Goal: Task Accomplishment & Management: Manage account settings

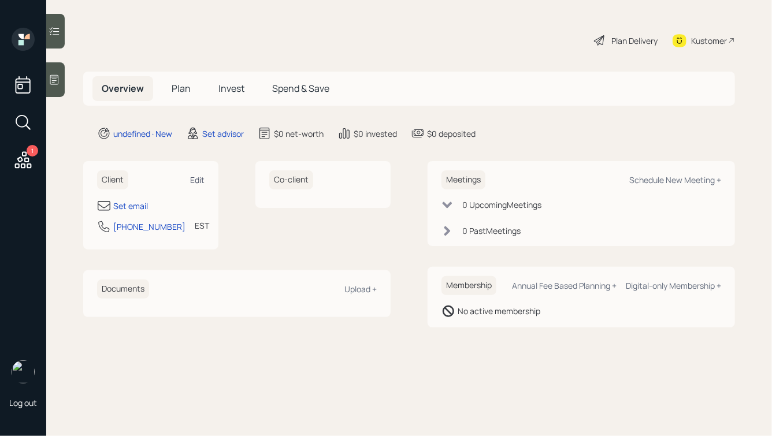
click at [198, 177] on div "Edit" at bounding box center [197, 179] width 14 height 11
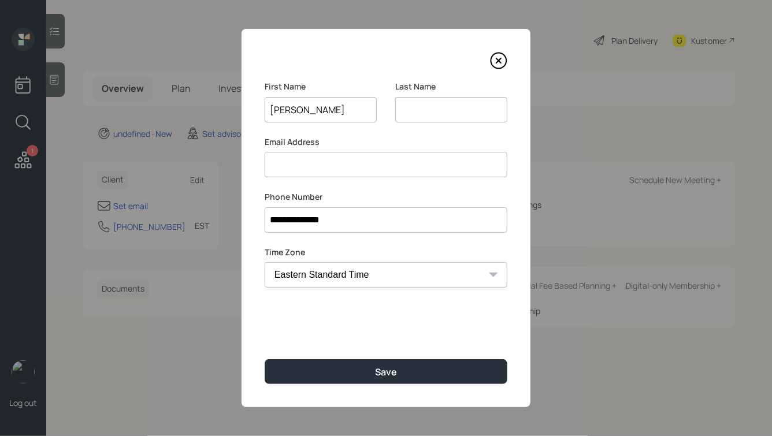
type input "[PERSON_NAME]"
click at [325, 351] on div "**********" at bounding box center [385, 218] width 289 height 378
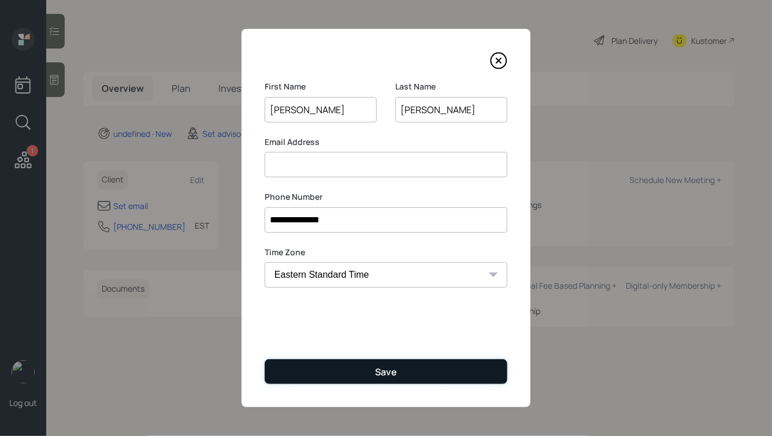
click at [325, 366] on button "Save" at bounding box center [386, 371] width 243 height 25
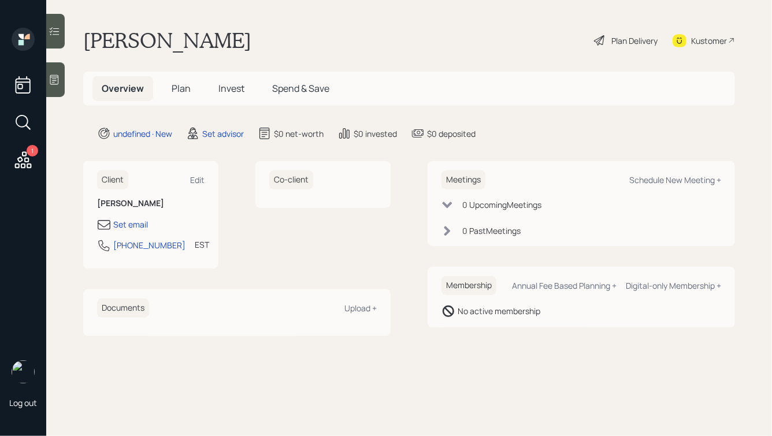
drag, startPoint x: 414, startPoint y: 345, endPoint x: 223, endPoint y: 10, distance: 385.4
click at [223, 10] on main "[PERSON_NAME] Plan Delivery Kustomer Overview Plan Invest Spend & Save undefine…" at bounding box center [408, 218] width 725 height 436
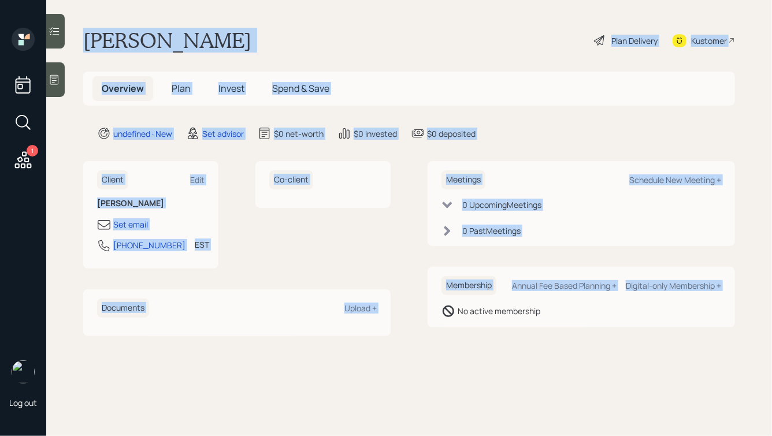
click at [215, 53] on h1 "[PERSON_NAME]" at bounding box center [167, 40] width 168 height 25
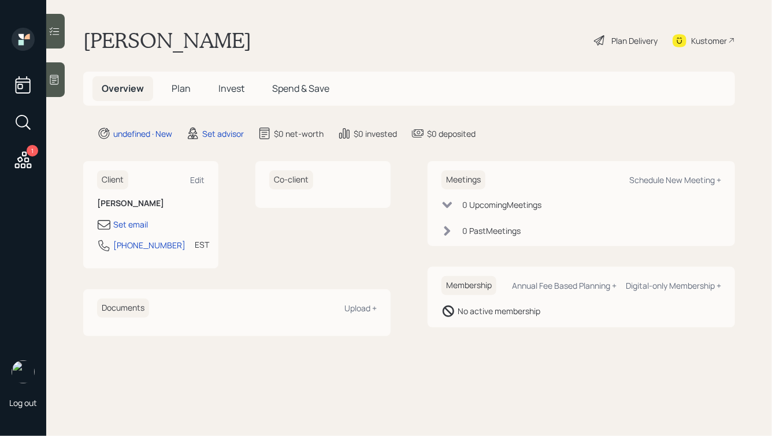
click at [53, 86] on div at bounding box center [55, 79] width 18 height 35
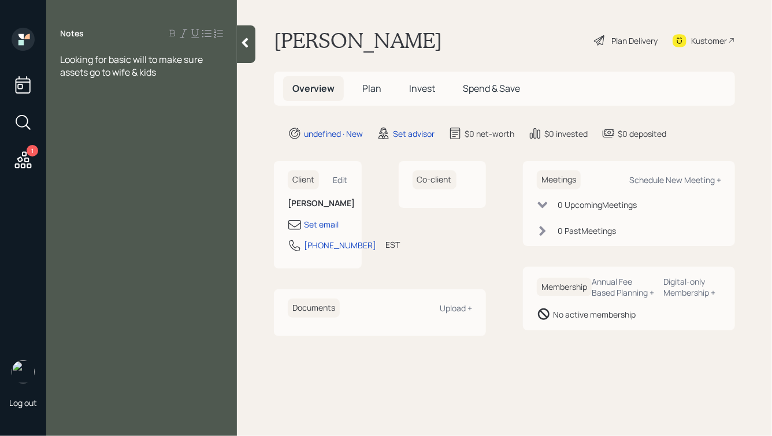
click at [247, 34] on div at bounding box center [246, 44] width 18 height 38
